Goal: Task Accomplishment & Management: Use online tool/utility

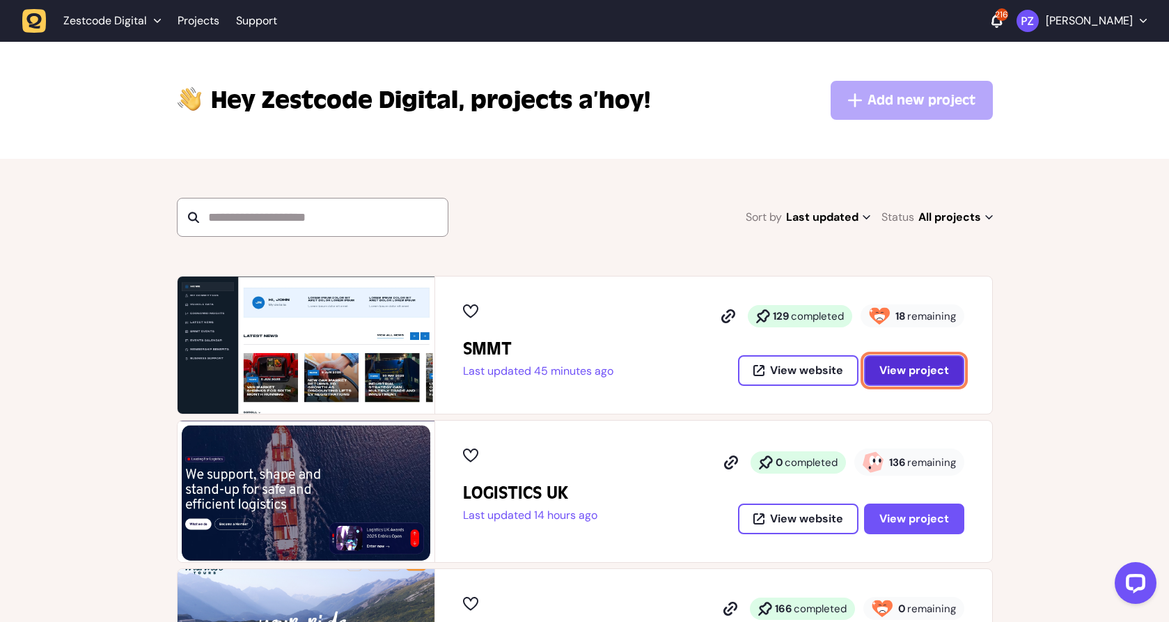
click at [890, 376] on span "View project" at bounding box center [914, 370] width 70 height 11
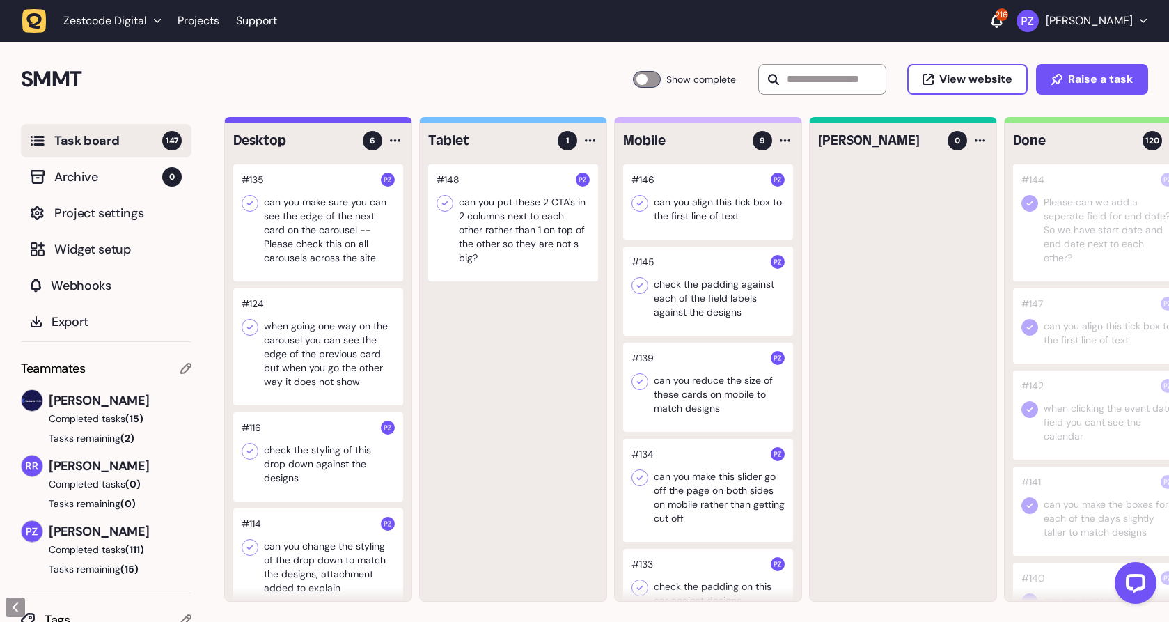
click at [352, 375] on div at bounding box center [318, 346] width 170 height 117
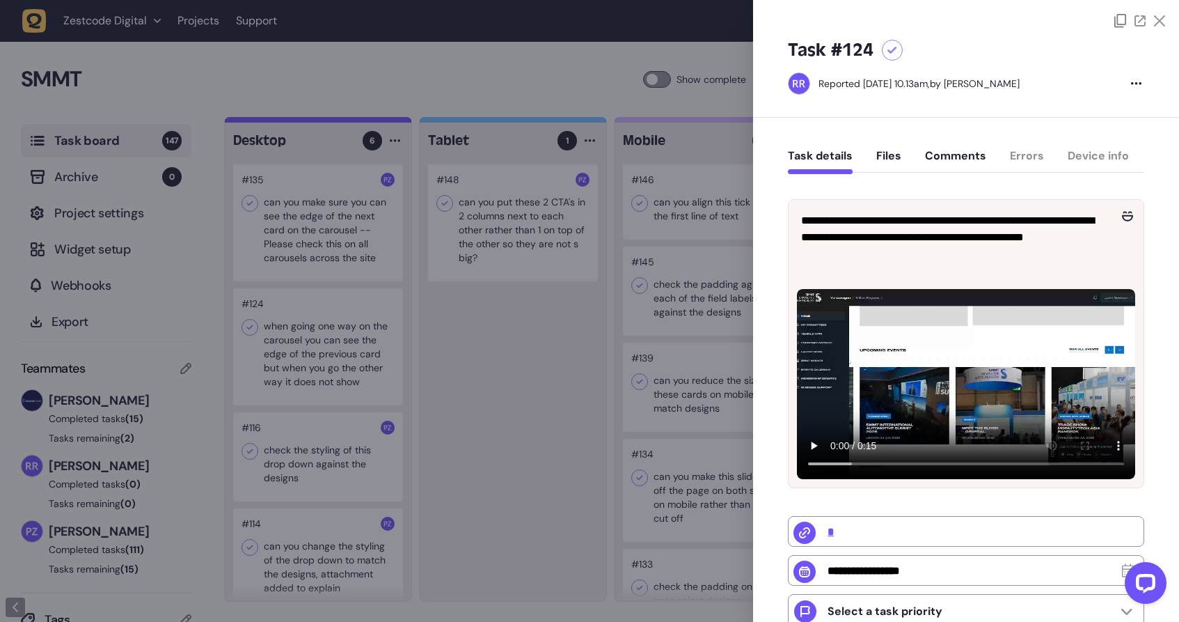
click at [532, 442] on div at bounding box center [589, 311] width 1179 height 622
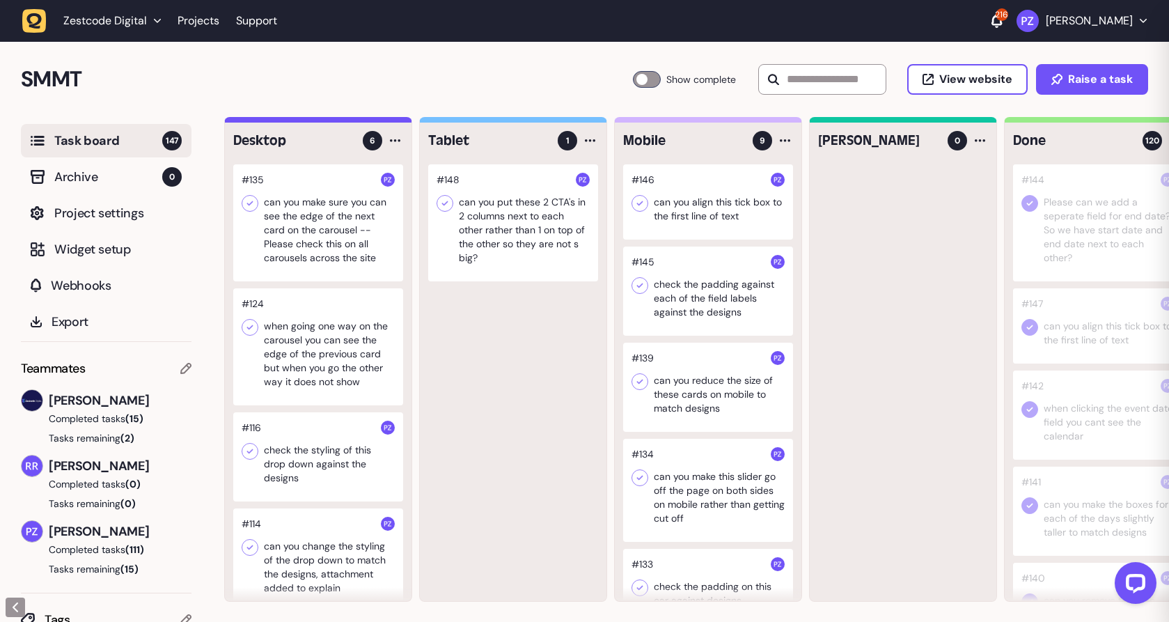
click at [363, 448] on div at bounding box center [318, 456] width 170 height 89
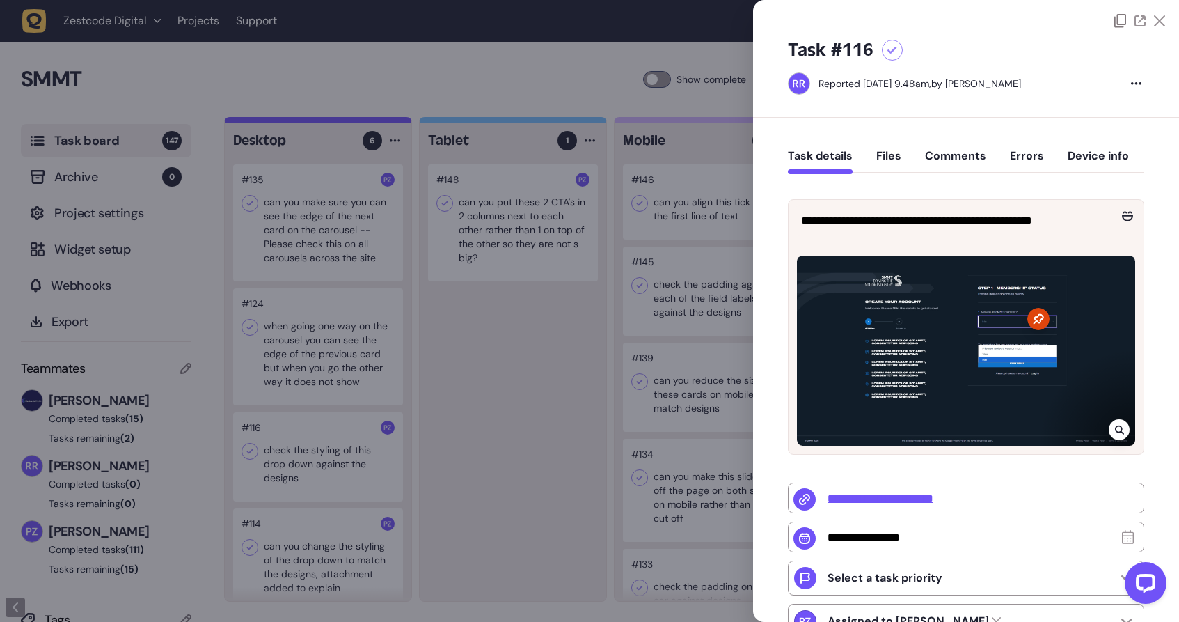
click at [503, 449] on div at bounding box center [589, 311] width 1179 height 622
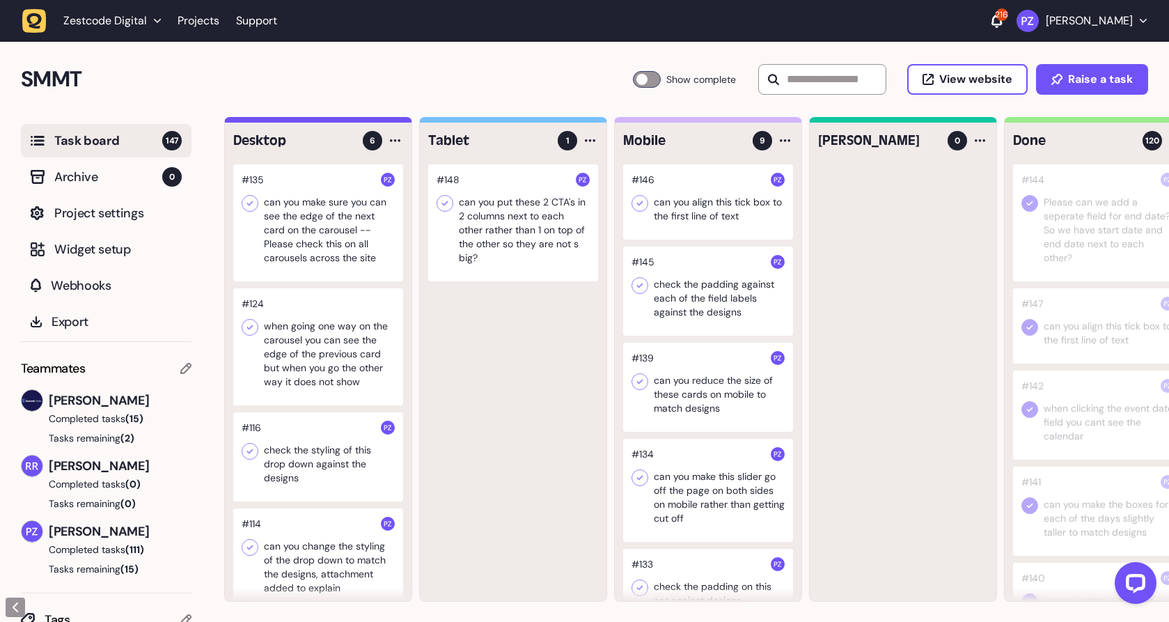
click at [367, 264] on div at bounding box center [318, 222] width 170 height 117
click at [42, 22] on icon "button" at bounding box center [34, 21] width 24 height 24
